Goal: Transaction & Acquisition: Purchase product/service

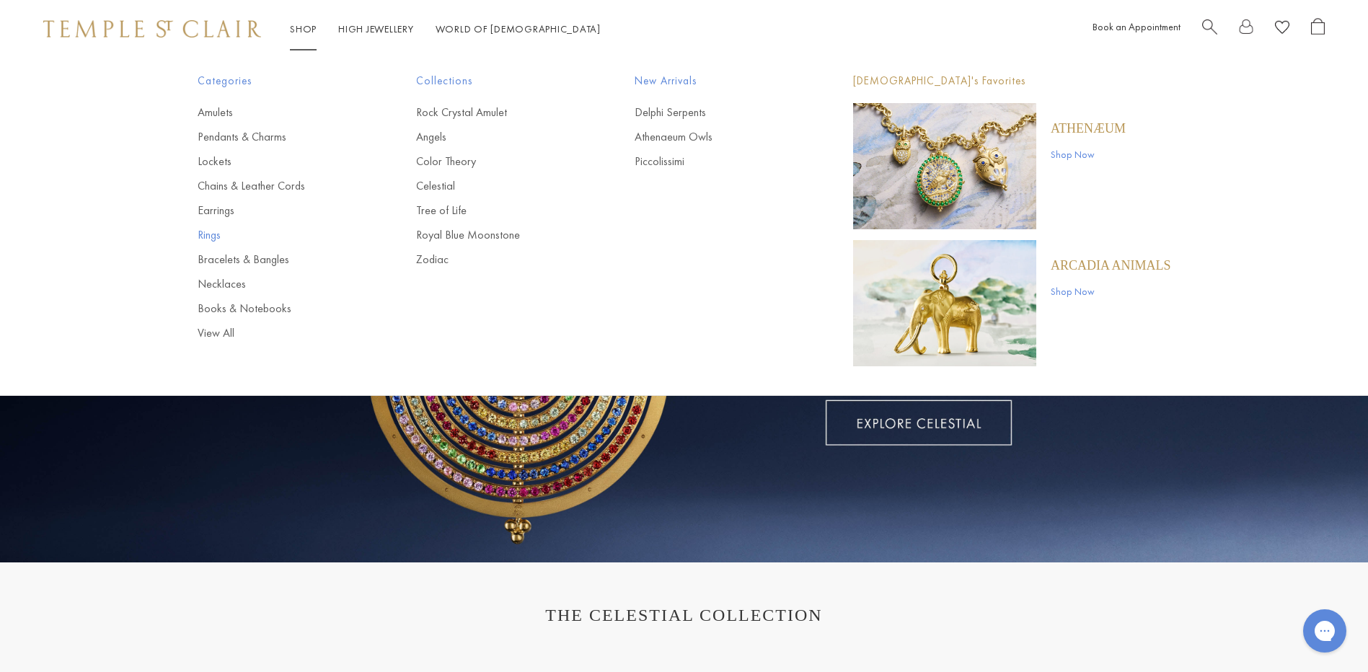
click at [221, 234] on link "Rings" at bounding box center [278, 235] width 161 height 16
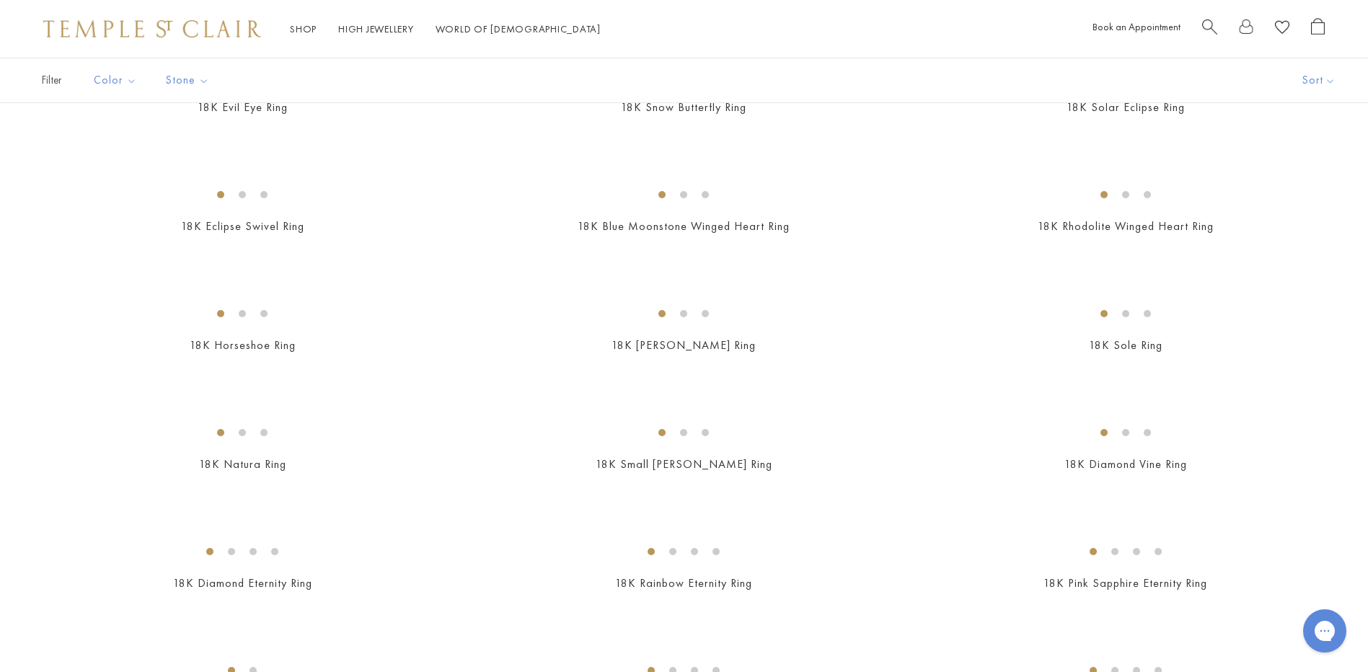
click at [0, 0] on img at bounding box center [0, 0] width 0 height 0
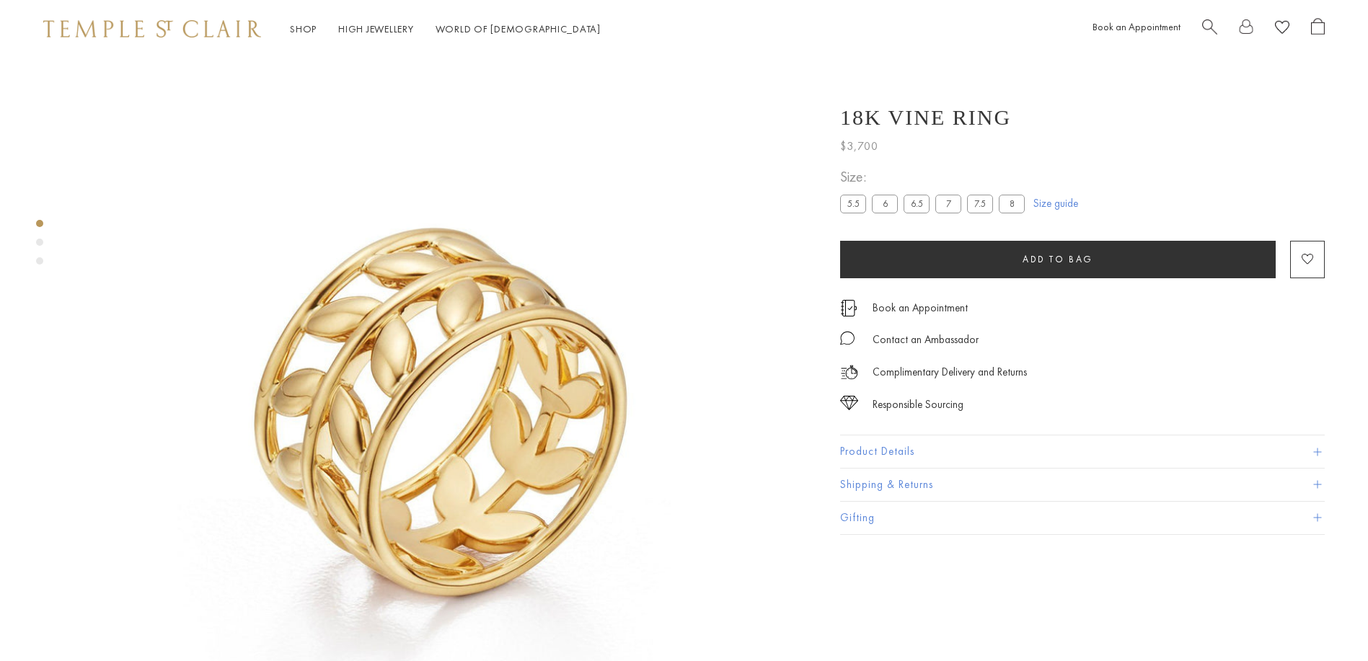
scroll to position [58, 0]
click at [1008, 206] on label "8" at bounding box center [1011, 204] width 26 height 18
